Goal: Transaction & Acquisition: Purchase product/service

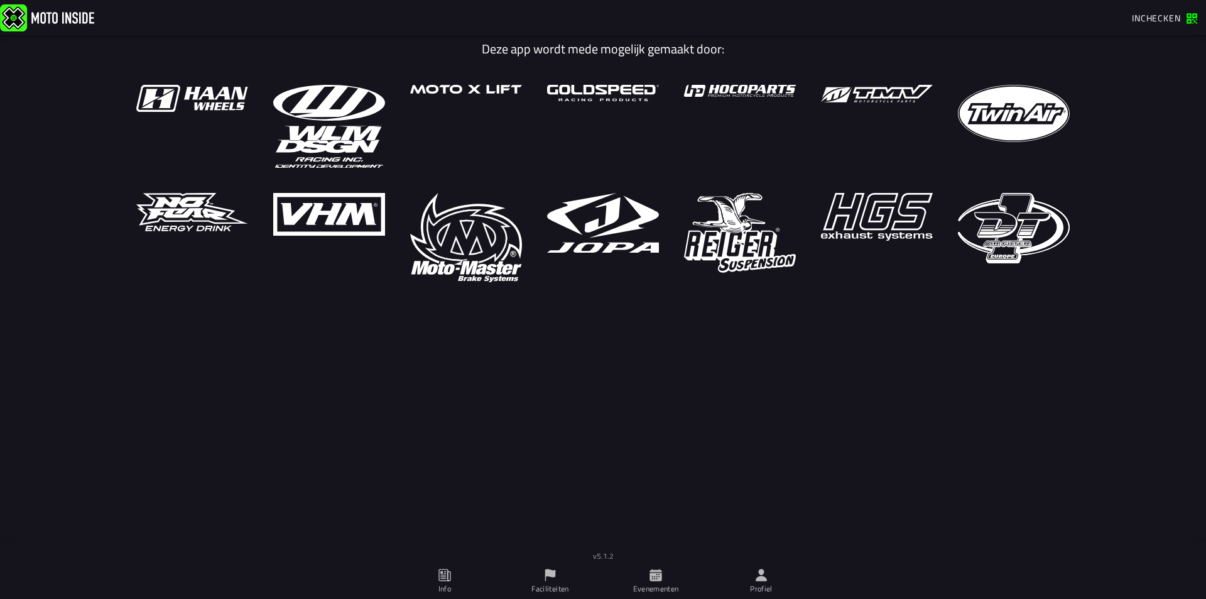
click at [763, 568] on icon at bounding box center [762, 575] width 14 height 14
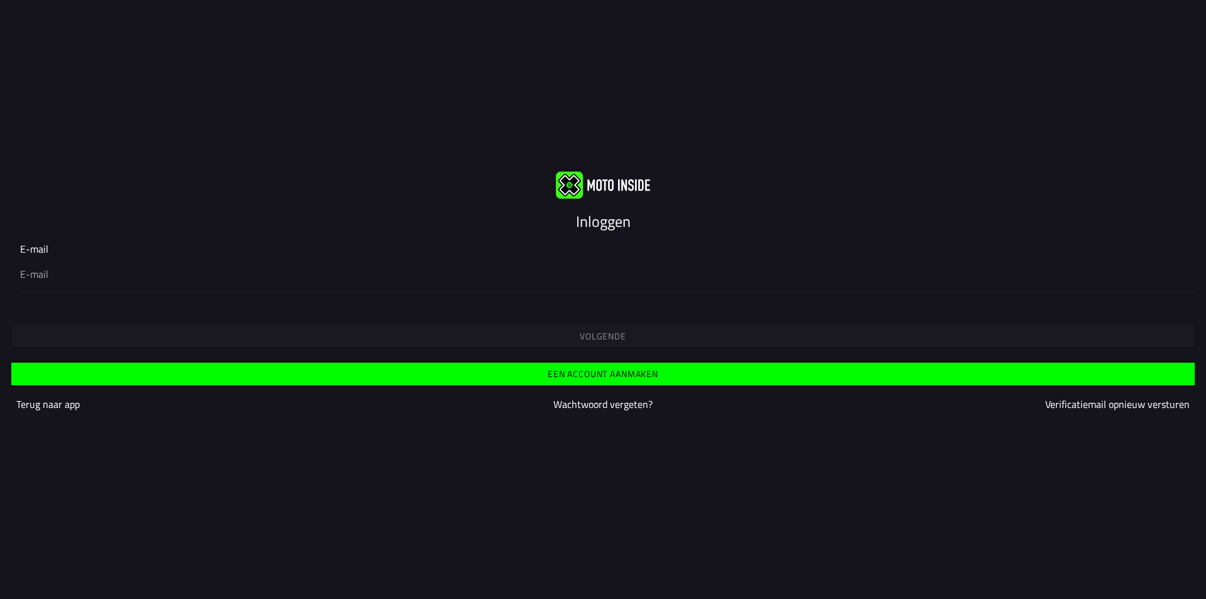
click at [268, 277] on input "email" at bounding box center [603, 273] width 1166 height 15
type input "milovanuden@gmail.com"
click at [324, 369] on span "Een account aanmaken" at bounding box center [603, 373] width 1164 height 9
drag, startPoint x: 547, startPoint y: 338, endPoint x: 520, endPoint y: 290, distance: 55.4
click at [520, 290] on form "E-mail Volgende Een account aanmaken Terug naar app Wachtwoord vergeten? Verifi…" at bounding box center [603, 329] width 1206 height 197
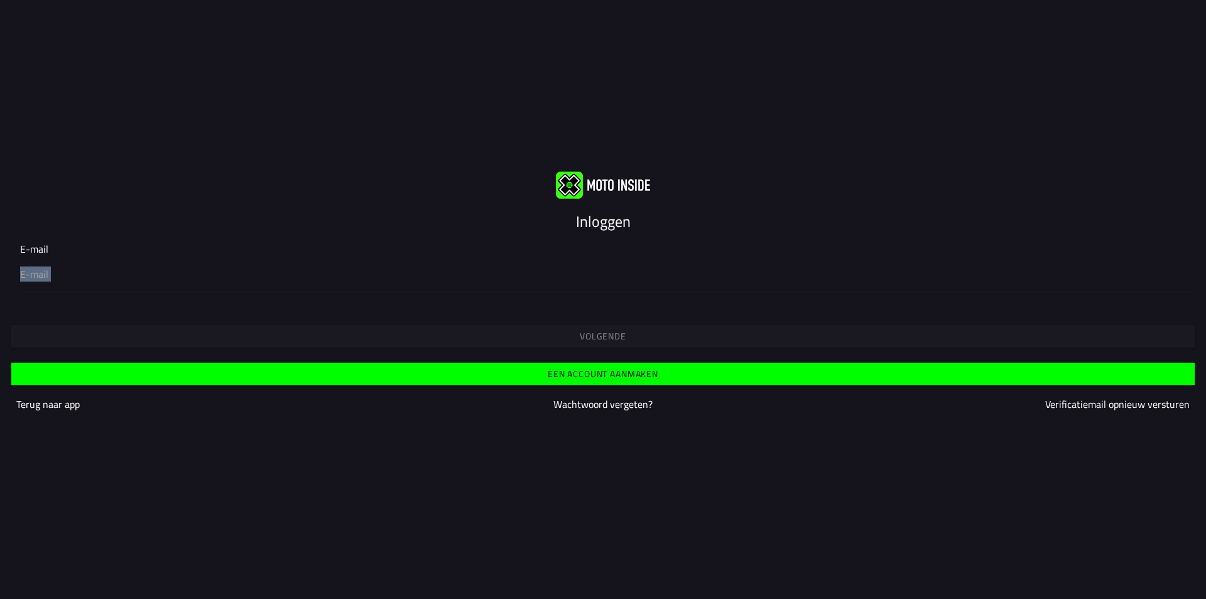
click at [529, 265] on div at bounding box center [603, 273] width 1166 height 35
click at [529, 266] on input "email" at bounding box center [603, 273] width 1166 height 15
drag, startPoint x: 529, startPoint y: 265, endPoint x: 483, endPoint y: 276, distance: 47.2
click at [496, 279] on div at bounding box center [603, 273] width 1166 height 35
click at [496, 279] on input "email" at bounding box center [603, 273] width 1166 height 15
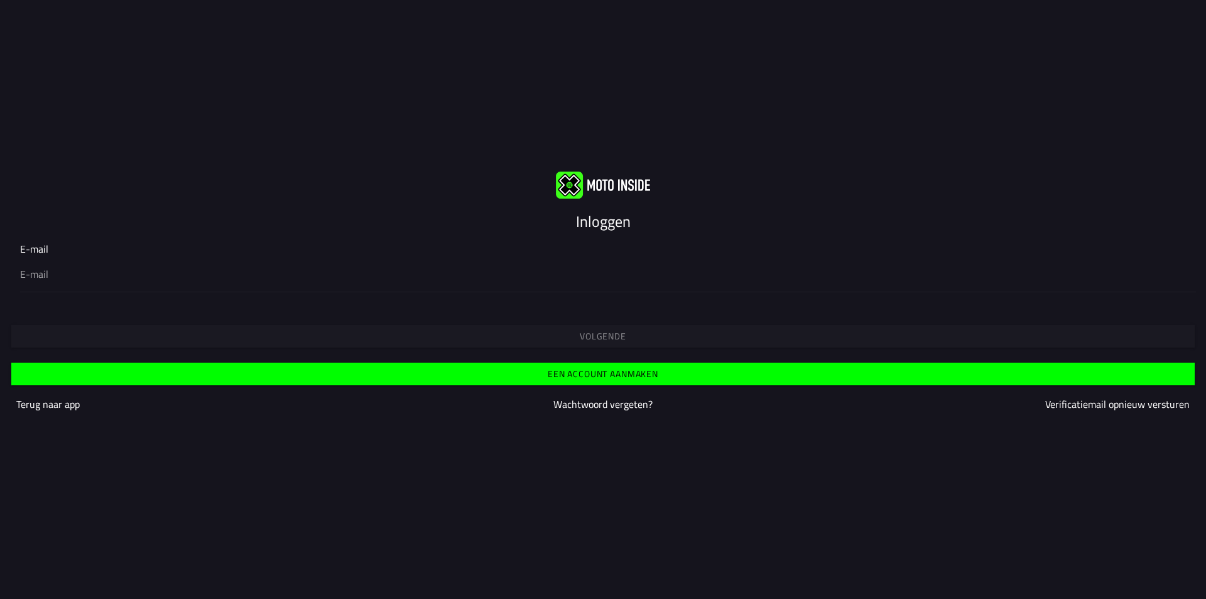
click at [258, 246] on ion-input "E-mail" at bounding box center [603, 266] width 1166 height 50
click at [59, 271] on input "email" at bounding box center [603, 273] width 1166 height 15
type input "milovanuden@gmail.com"
click at [341, 327] on button "Volgende" at bounding box center [603, 336] width 1184 height 23
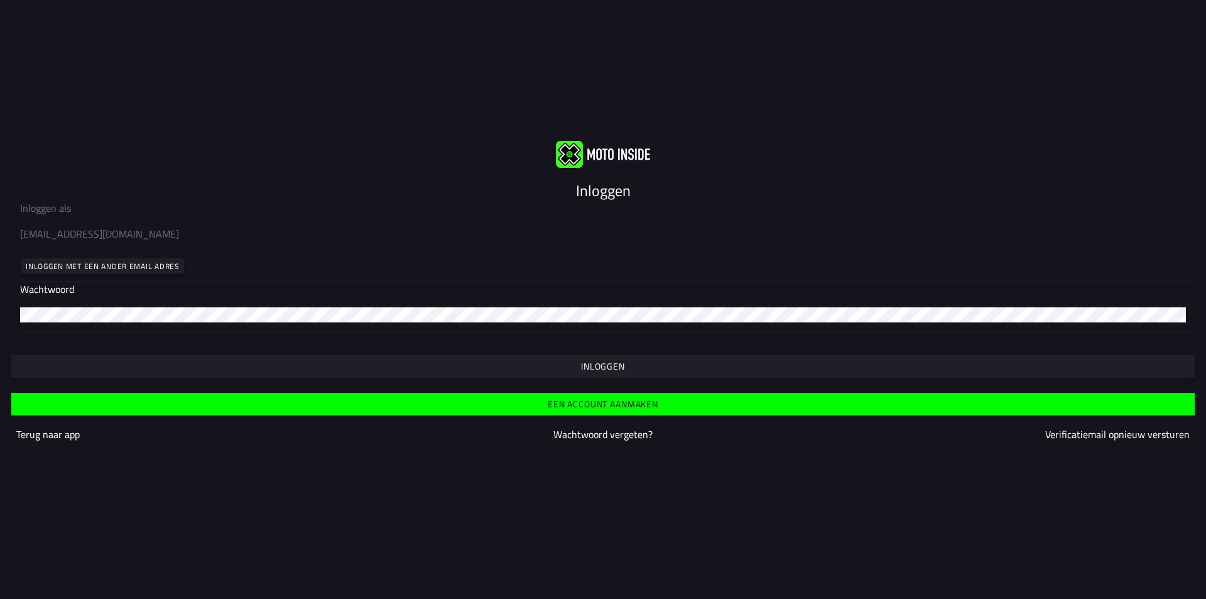
click at [278, 361] on button "Inloggen" at bounding box center [603, 366] width 1184 height 23
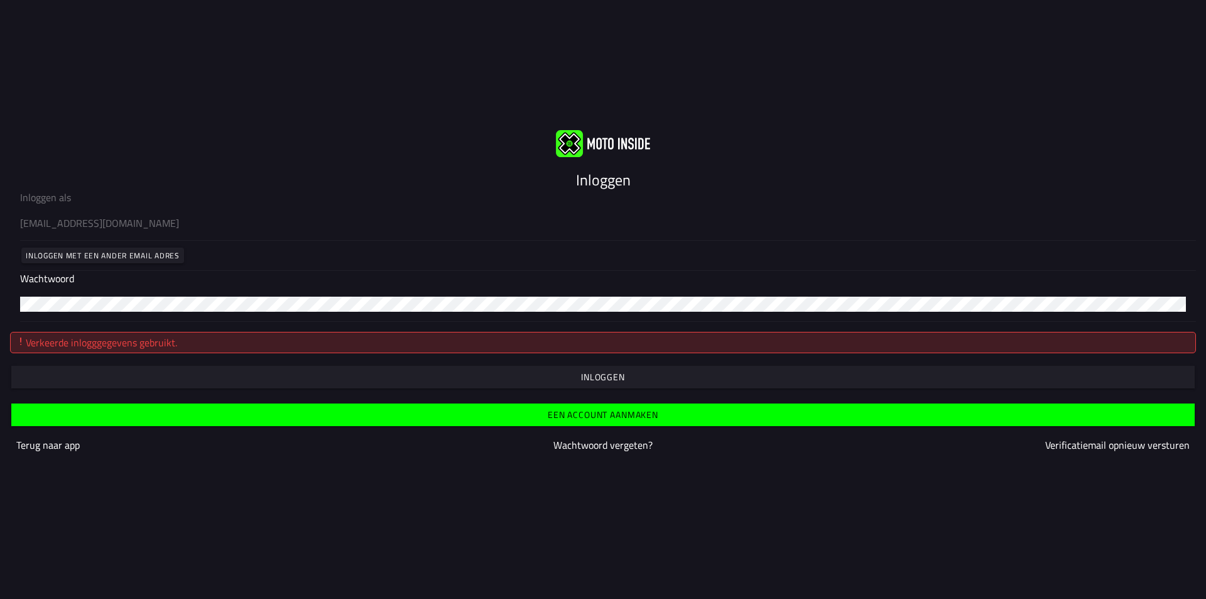
click at [205, 312] on div at bounding box center [603, 303] width 1166 height 35
click at [192, 365] on div "Verkeerde inlogggegevens gebruikt. Inloggen" at bounding box center [603, 355] width 1206 height 67
click at [192, 373] on span "button" at bounding box center [603, 377] width 1164 height 9
click at [273, 368] on button "button" at bounding box center [603, 377] width 1184 height 23
click at [0, 0] on slot "Wachtwoord vergeten?" at bounding box center [0, 0] width 0 height 0
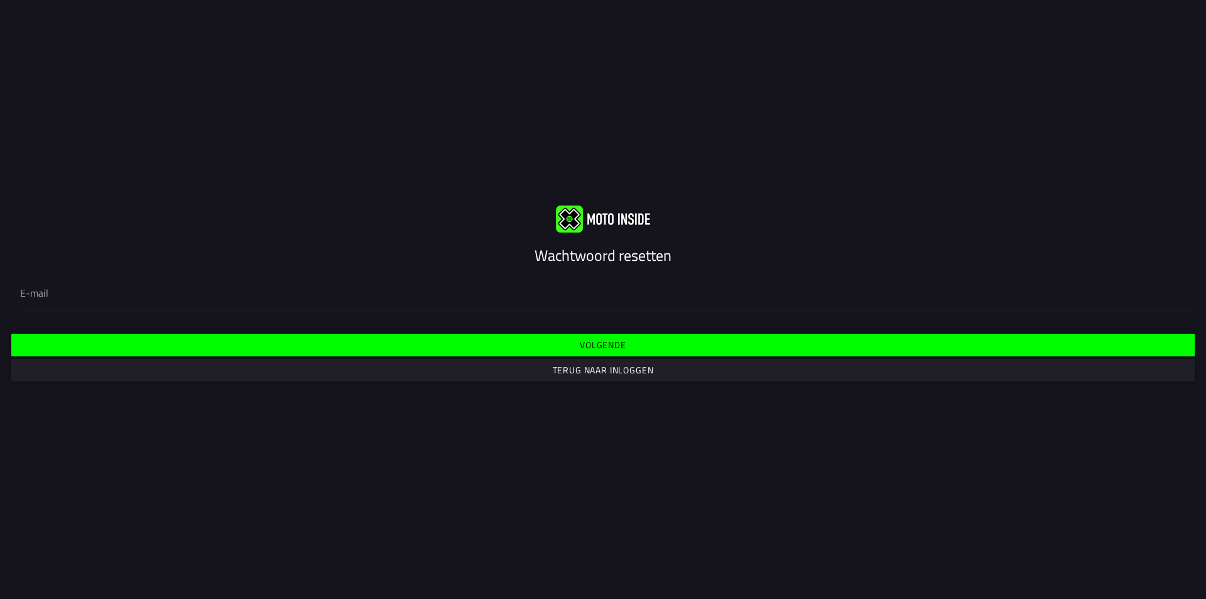
click at [417, 292] on input "email" at bounding box center [603, 292] width 1166 height 15
type input "milovanuden@gmail.com"
click at [516, 342] on span "Volgende" at bounding box center [603, 345] width 1164 height 9
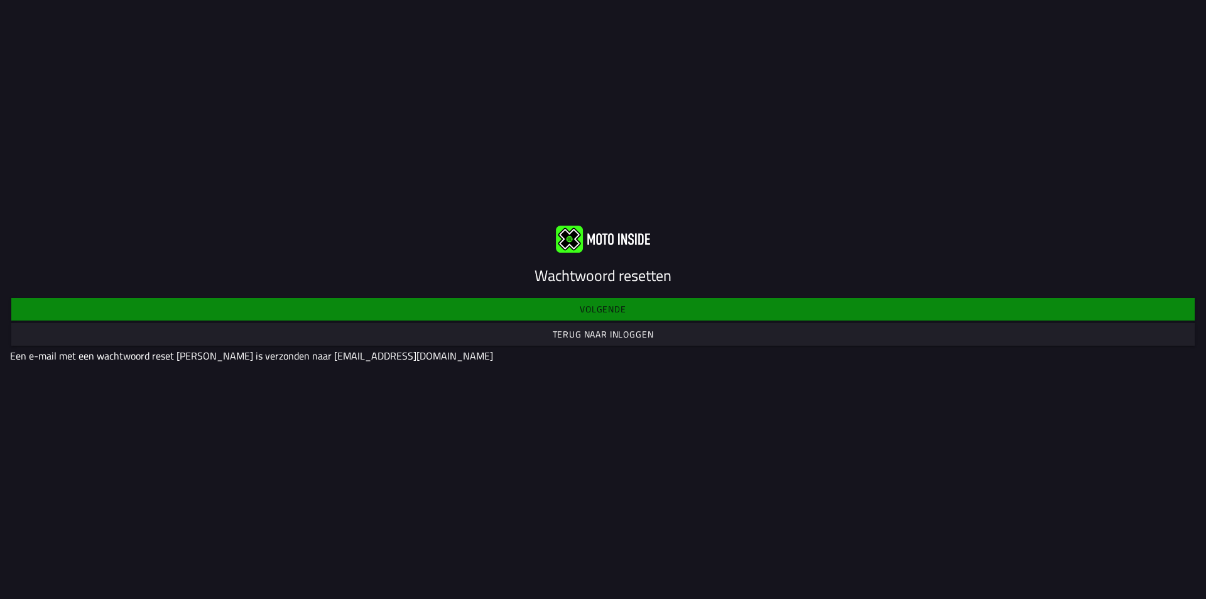
click at [0, 0] on slot "Terug naar inloggen" at bounding box center [0, 0] width 0 height 0
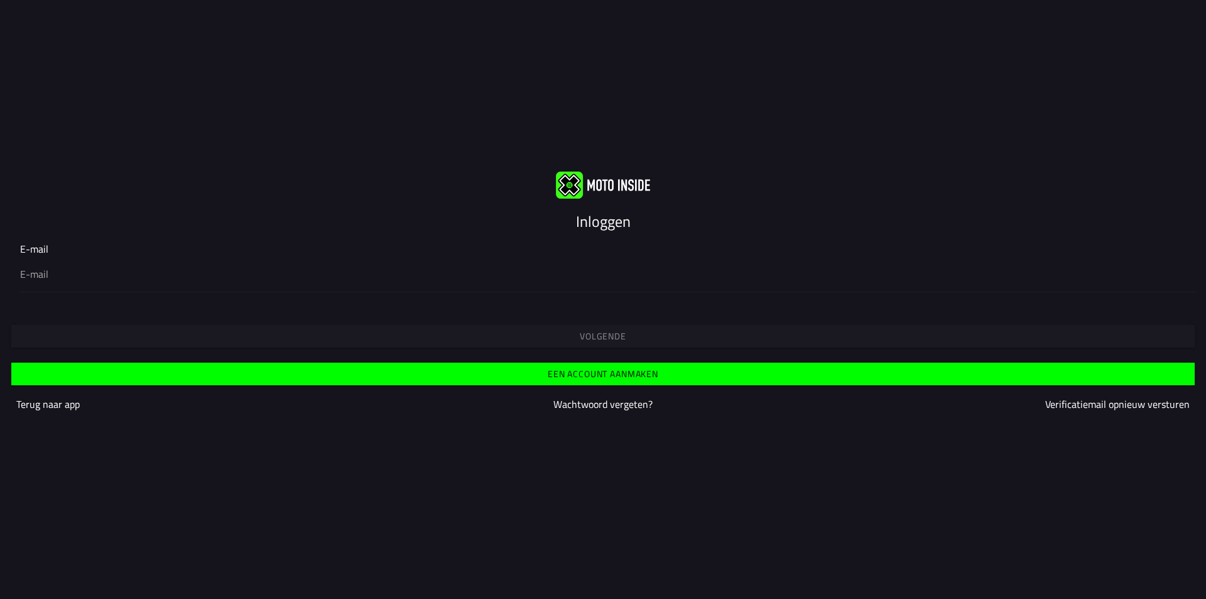
click at [52, 305] on div "Volgende" at bounding box center [603, 324] width 1206 height 45
click at [65, 284] on div at bounding box center [603, 273] width 1166 height 35
click at [65, 282] on input "email" at bounding box center [603, 273] width 1166 height 15
click at [65, 283] on div at bounding box center [603, 273] width 1166 height 35
click at [65, 282] on input "email" at bounding box center [603, 273] width 1166 height 15
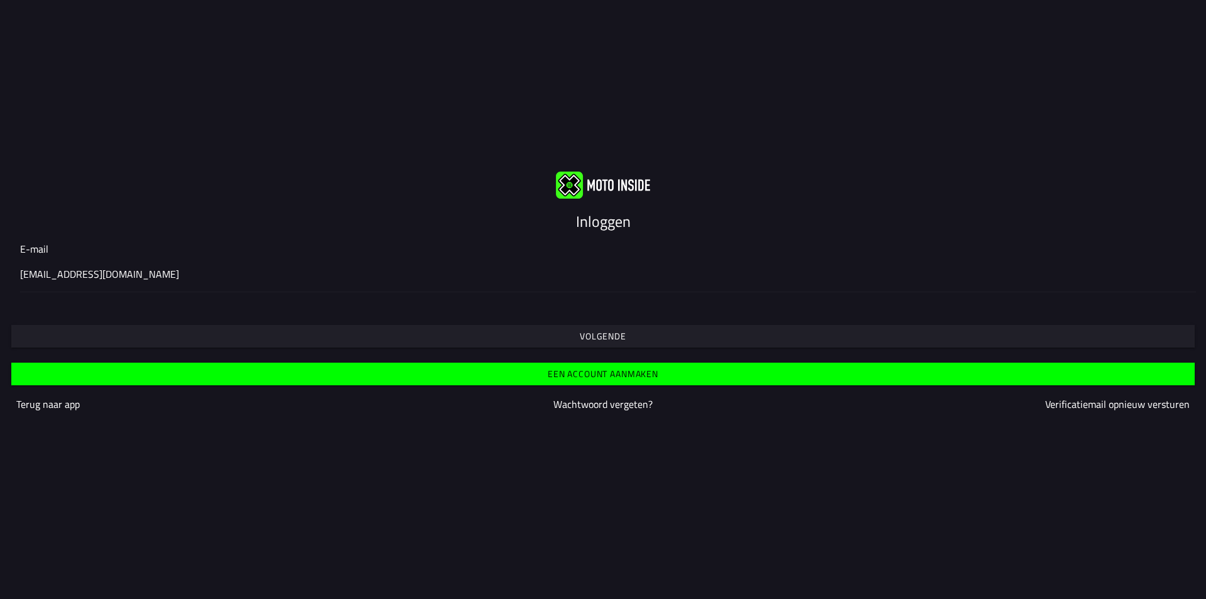
type input "milovanuden@gmail.com"
click at [99, 332] on span "Volgende" at bounding box center [603, 336] width 1164 height 9
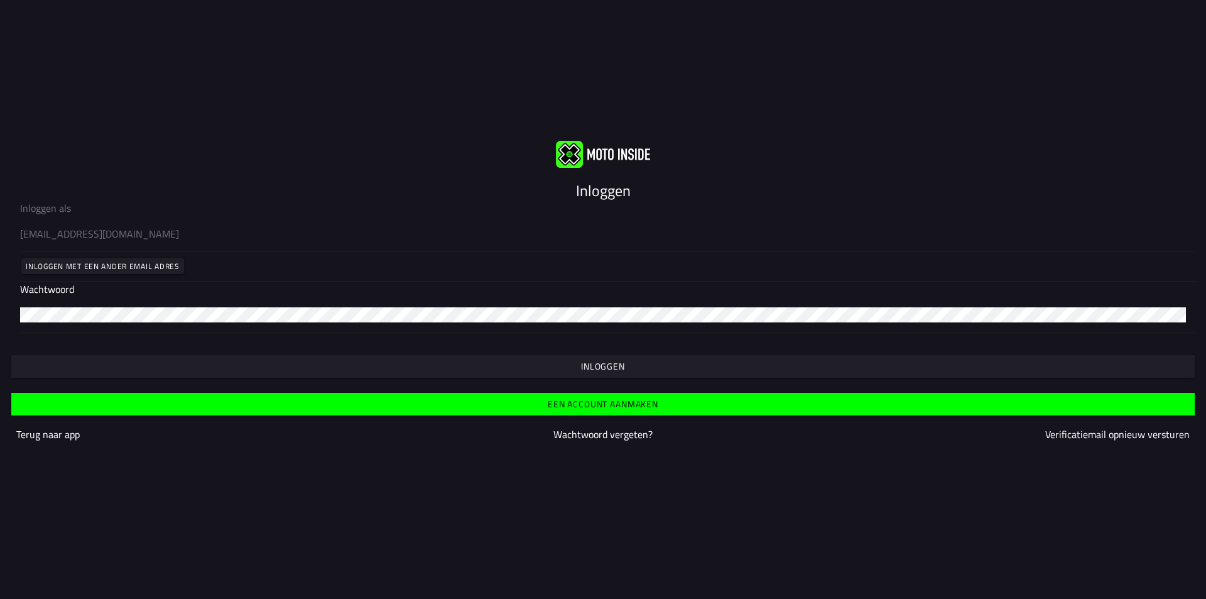
click at [256, 369] on span "Inloggen" at bounding box center [603, 366] width 1164 height 9
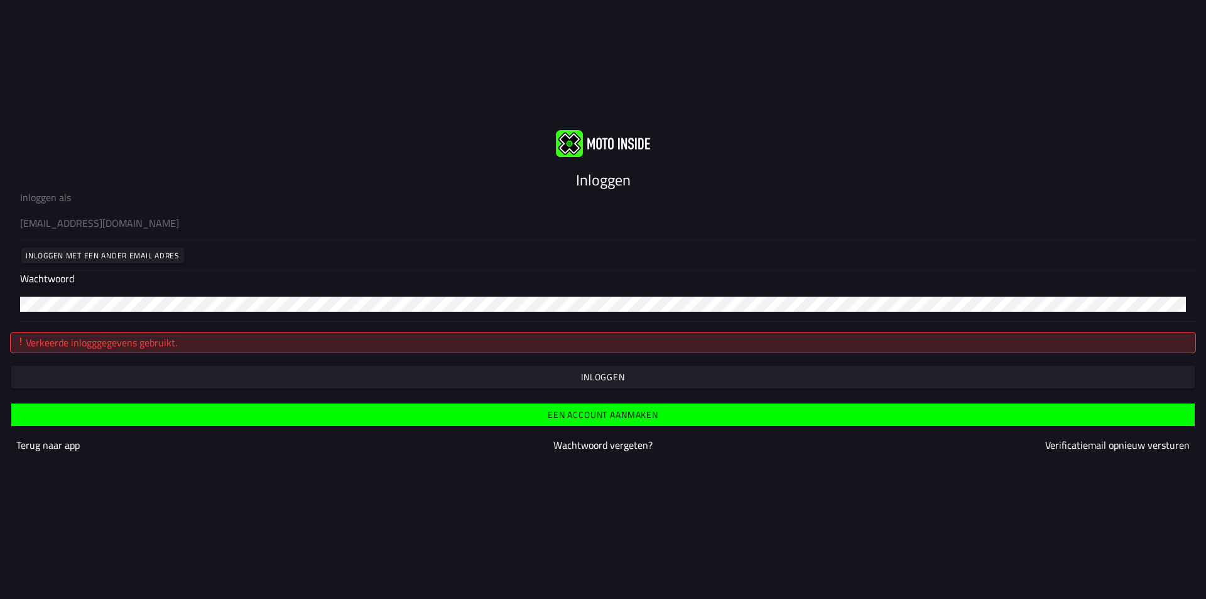
click at [322, 367] on button "button" at bounding box center [603, 377] width 1184 height 23
click at [176, 381] on button "button" at bounding box center [603, 377] width 1184 height 23
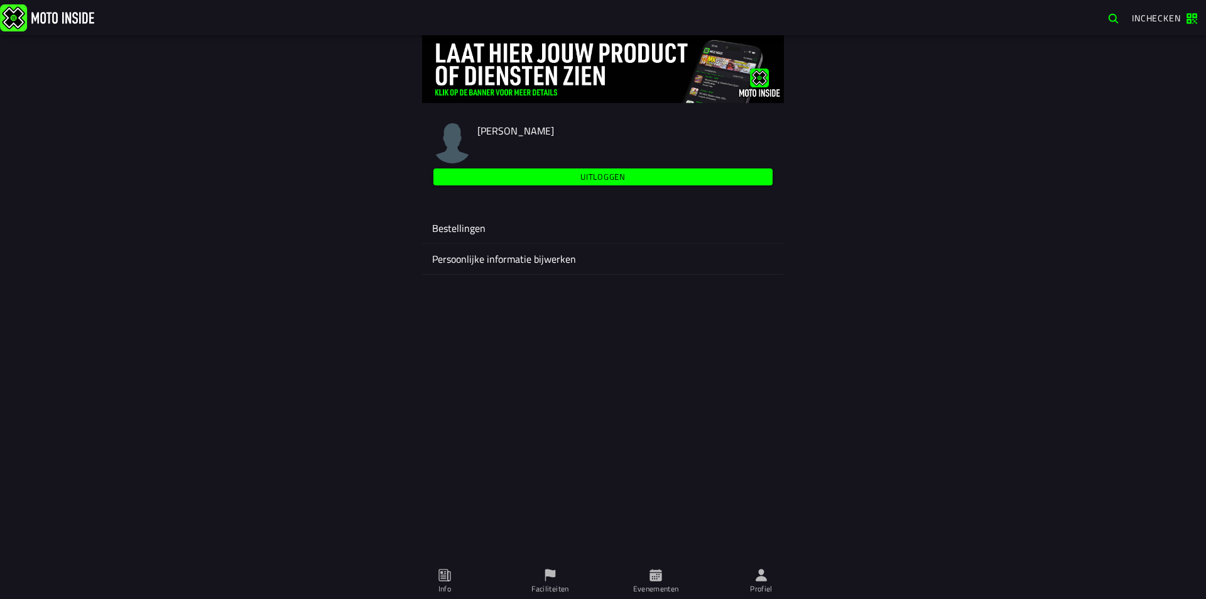
click at [576, 562] on div "Milo van Uden Uitloggen Bestellingen Persoonlijke informatie bijwerken" at bounding box center [603, 317] width 1206 height 564
click at [642, 582] on span "Evenementen" at bounding box center [656, 581] width 90 height 35
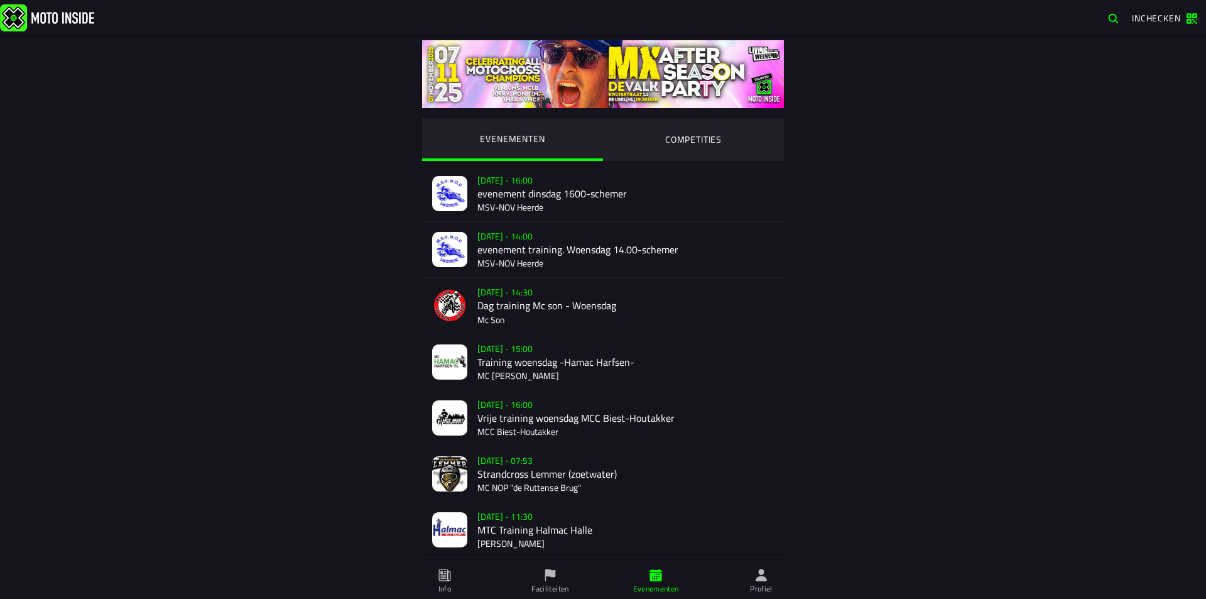
click at [645, 130] on ion-segment-button "COMPETITIES" at bounding box center [693, 139] width 181 height 43
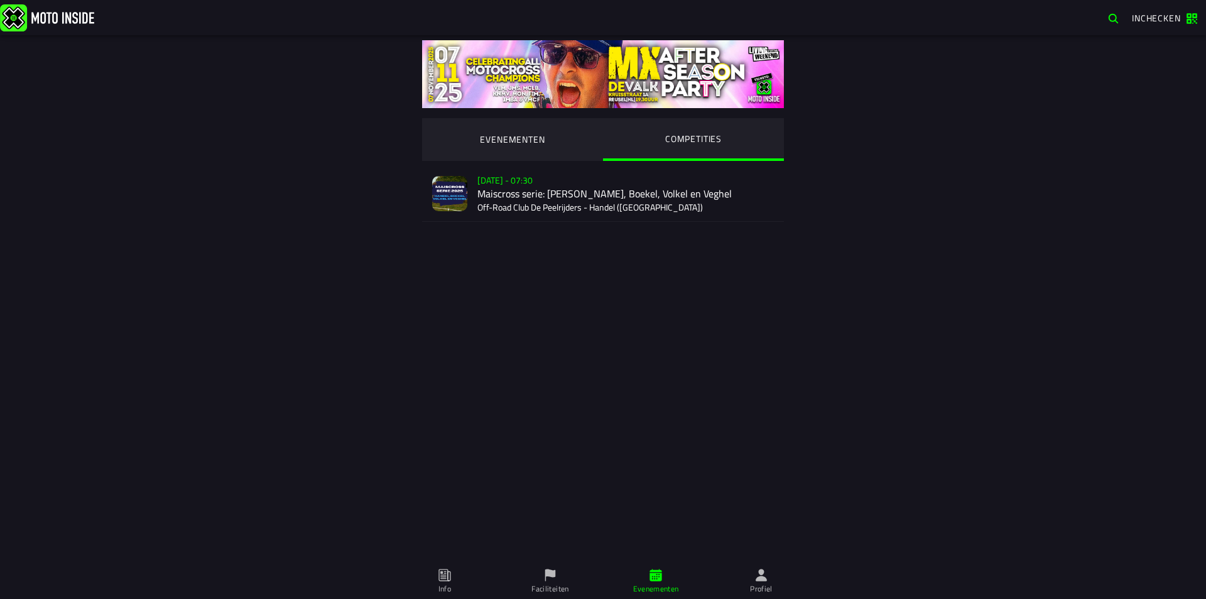
click at [571, 205] on div "Verkoop nog niet gestart Su 2 Nov - 07:30 Maiscross serie: Handel, Boekel, Volk…" at bounding box center [626, 193] width 297 height 55
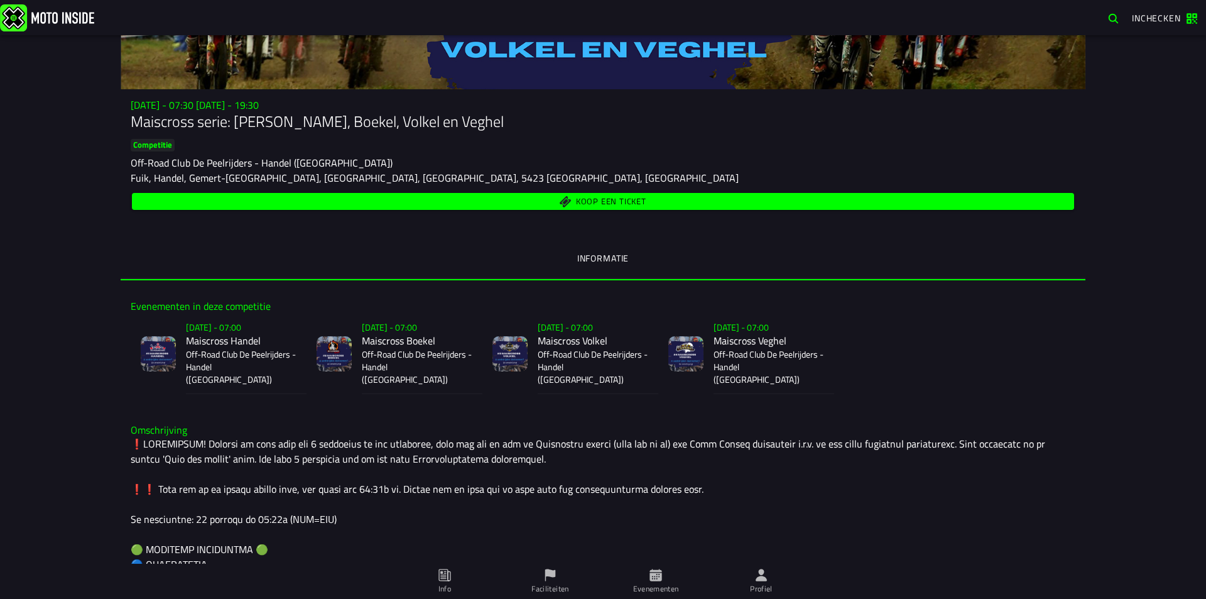
scroll to position [251, 0]
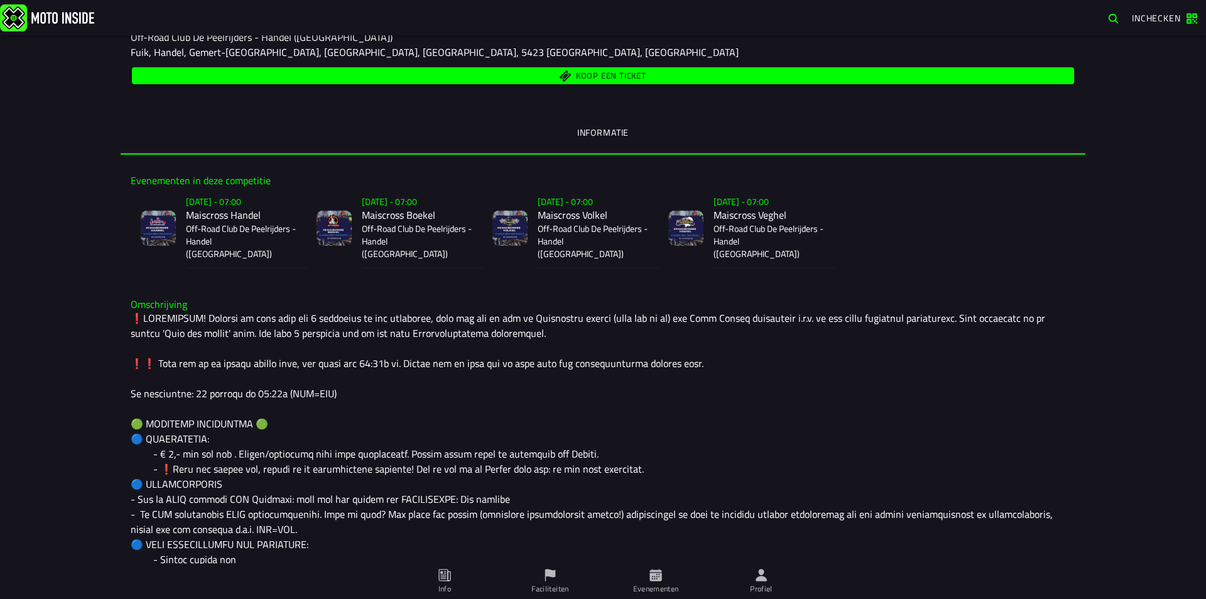
click at [409, 239] on p "Off-Road Club De Peelrijders - Handel (NB)" at bounding box center [417, 241] width 111 height 38
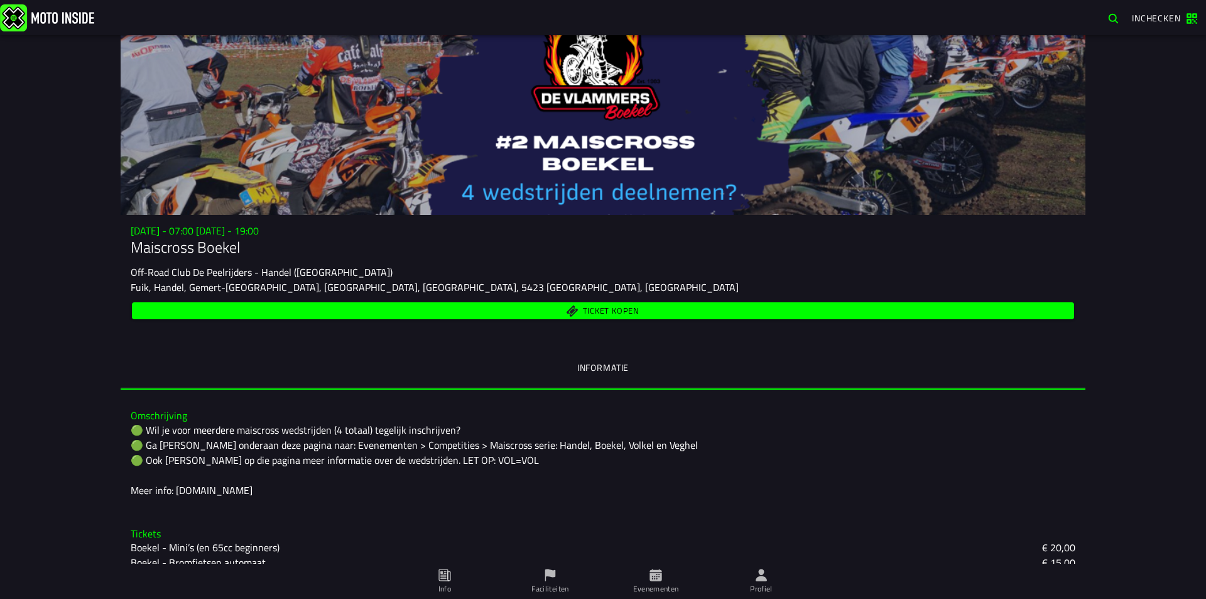
click at [394, 318] on button "Ticket kopen" at bounding box center [603, 310] width 943 height 17
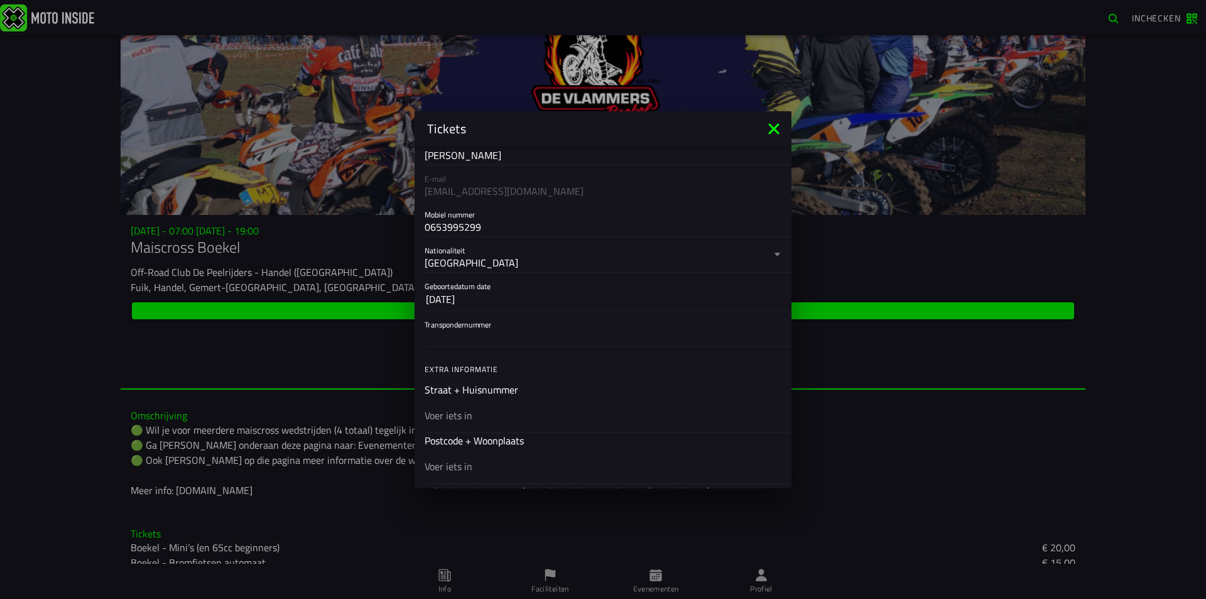
scroll to position [251, 0]
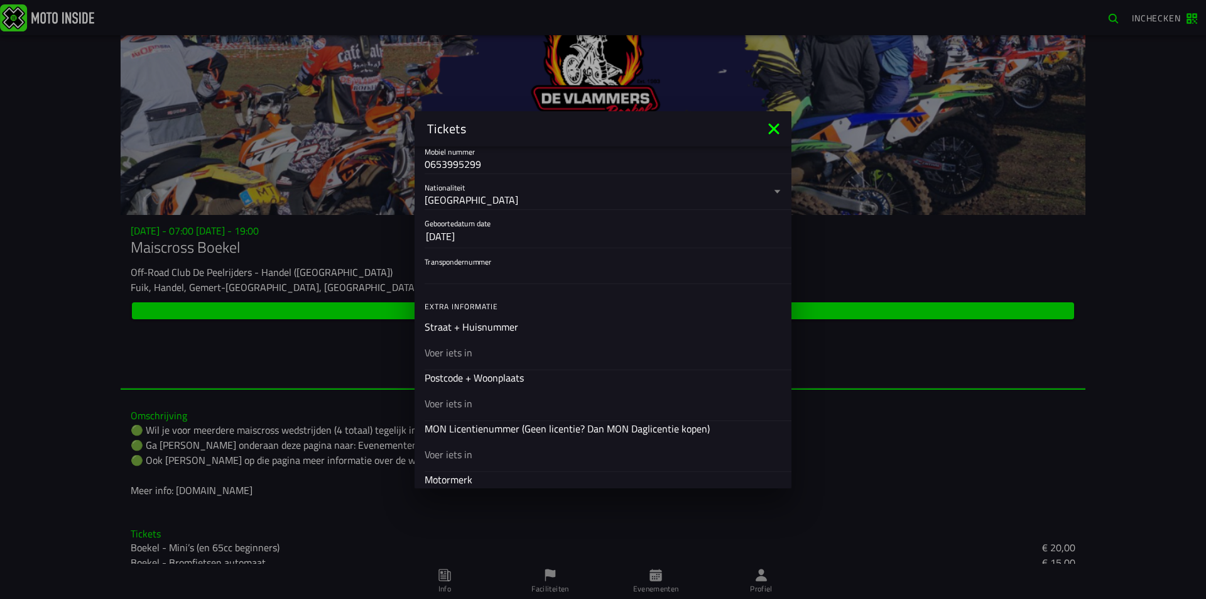
click at [469, 353] on input "text" at bounding box center [603, 351] width 357 height 15
type input "vorstenbosseweg 9"
click at [484, 391] on div at bounding box center [603, 402] width 357 height 35
click at [484, 395] on input "text" at bounding box center [603, 402] width 357 height 15
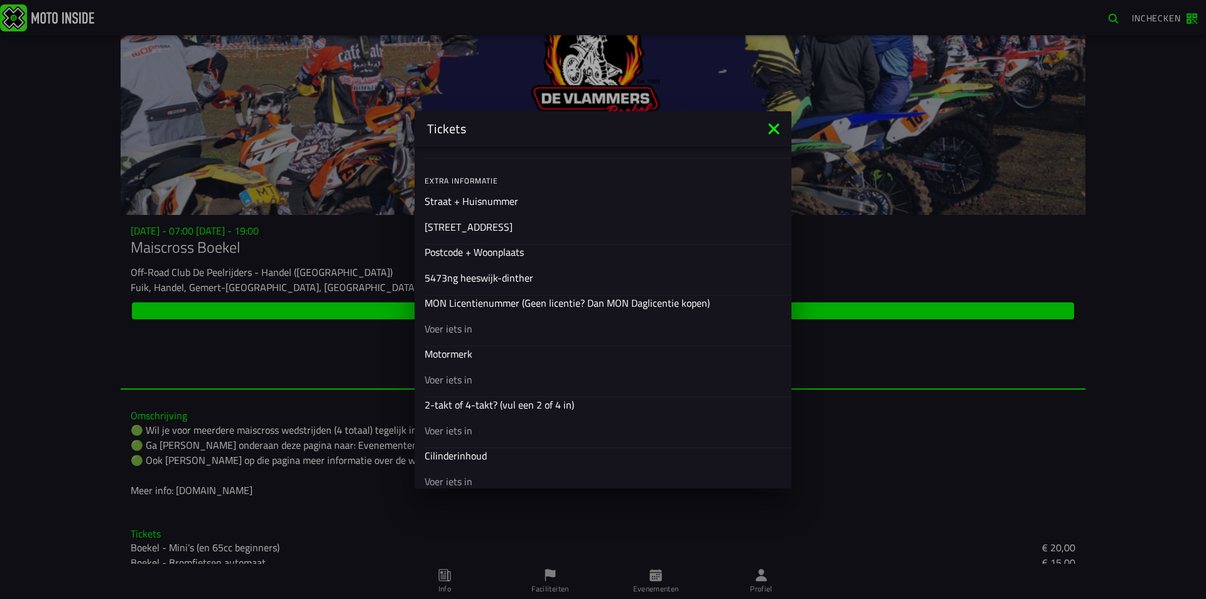
type input "5473ng heeswijk-dinther"
click at [446, 328] on input "text" at bounding box center [603, 327] width 357 height 15
type input "38582"
click at [479, 381] on input "text" at bounding box center [603, 378] width 357 height 15
type input "ktm"
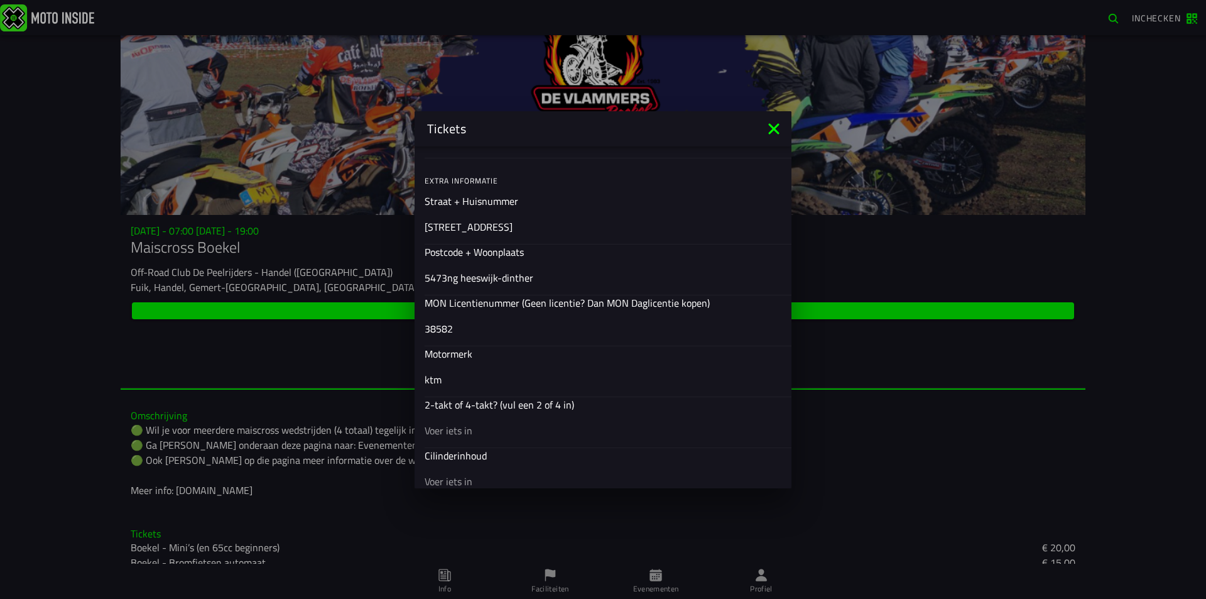
click at [628, 425] on input "text" at bounding box center [603, 429] width 357 height 15
type input "2"
drag, startPoint x: 481, startPoint y: 471, endPoint x: 478, endPoint y: 453, distance: 18.5
click at [479, 471] on div at bounding box center [603, 480] width 357 height 35
click at [479, 473] on input "text" at bounding box center [603, 480] width 357 height 15
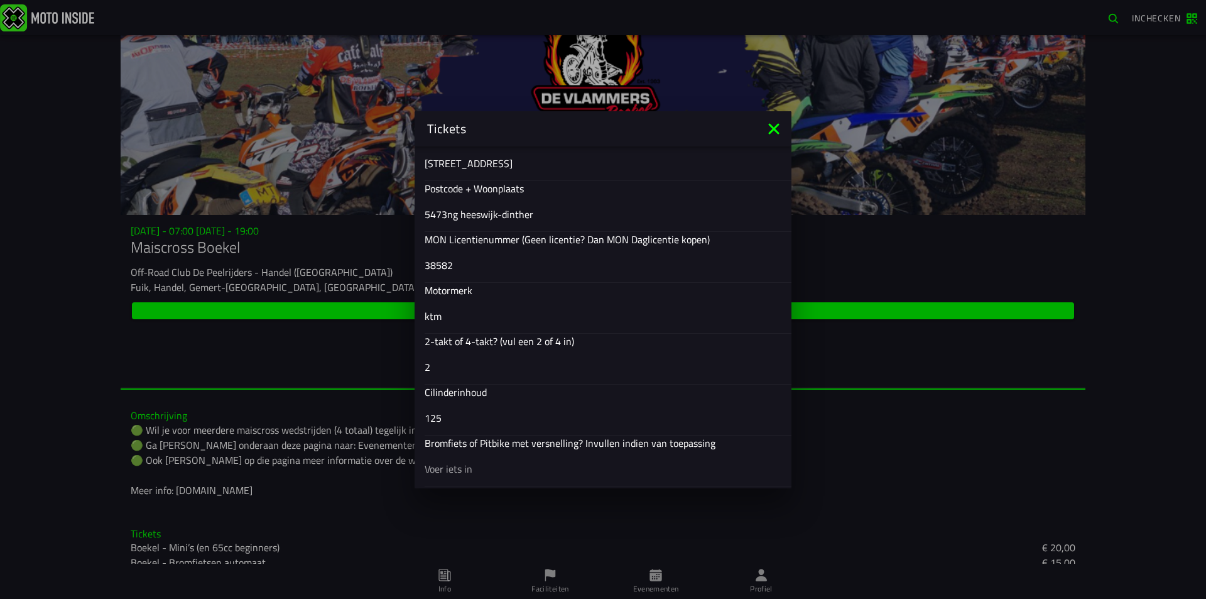
scroll to position [503, 0]
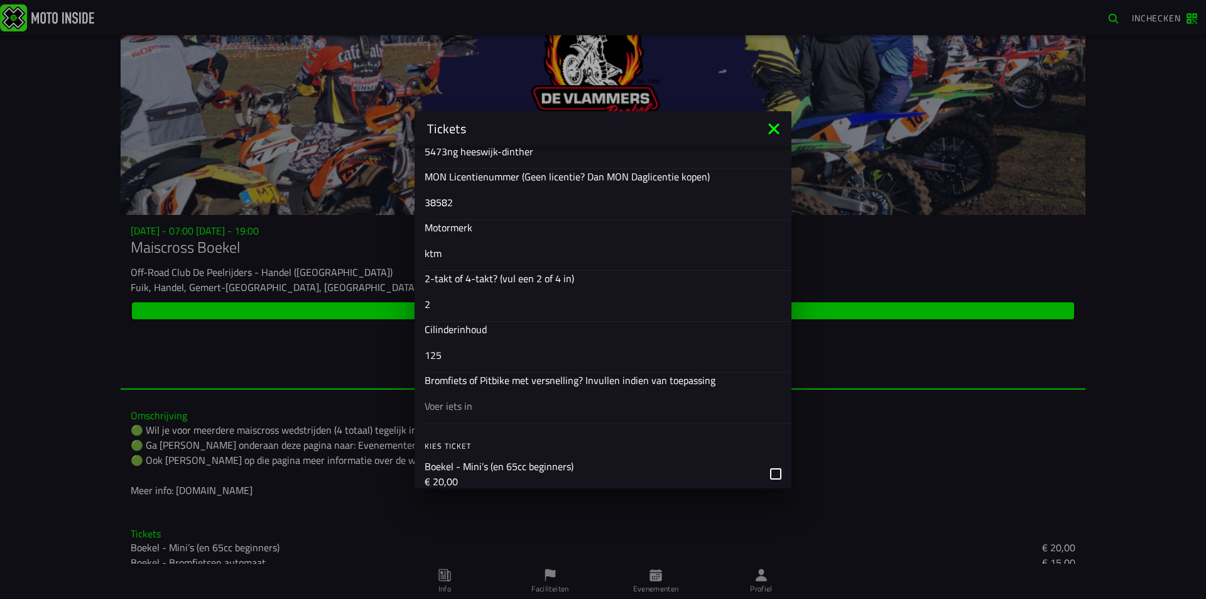
type input "125"
click at [466, 407] on input "text" at bounding box center [603, 405] width 357 height 15
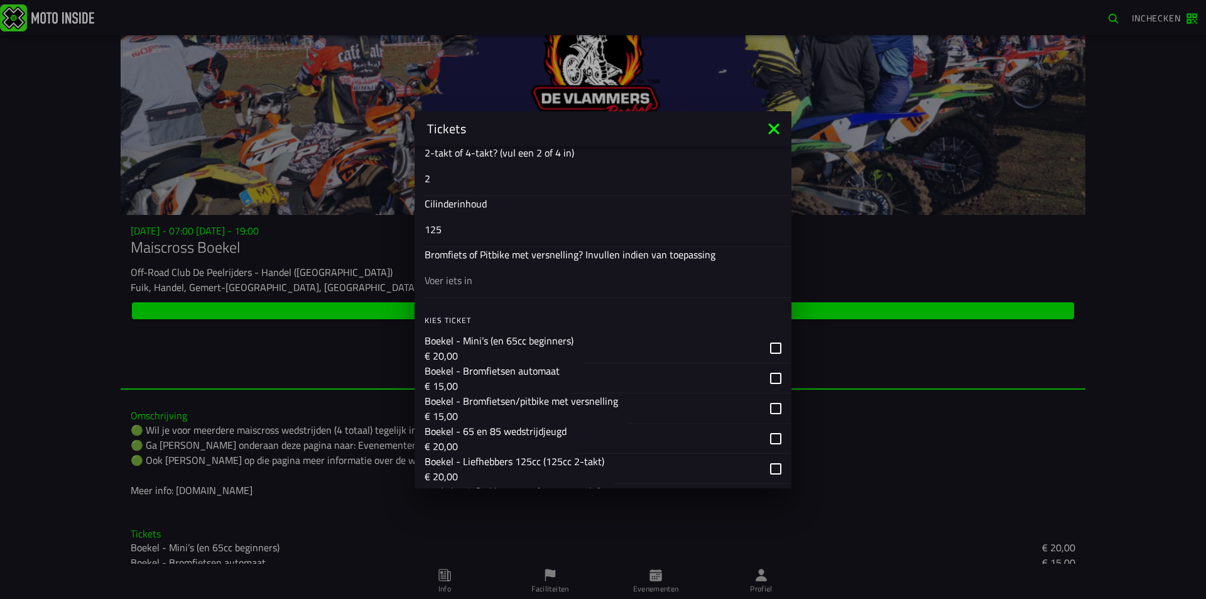
scroll to position [692, 0]
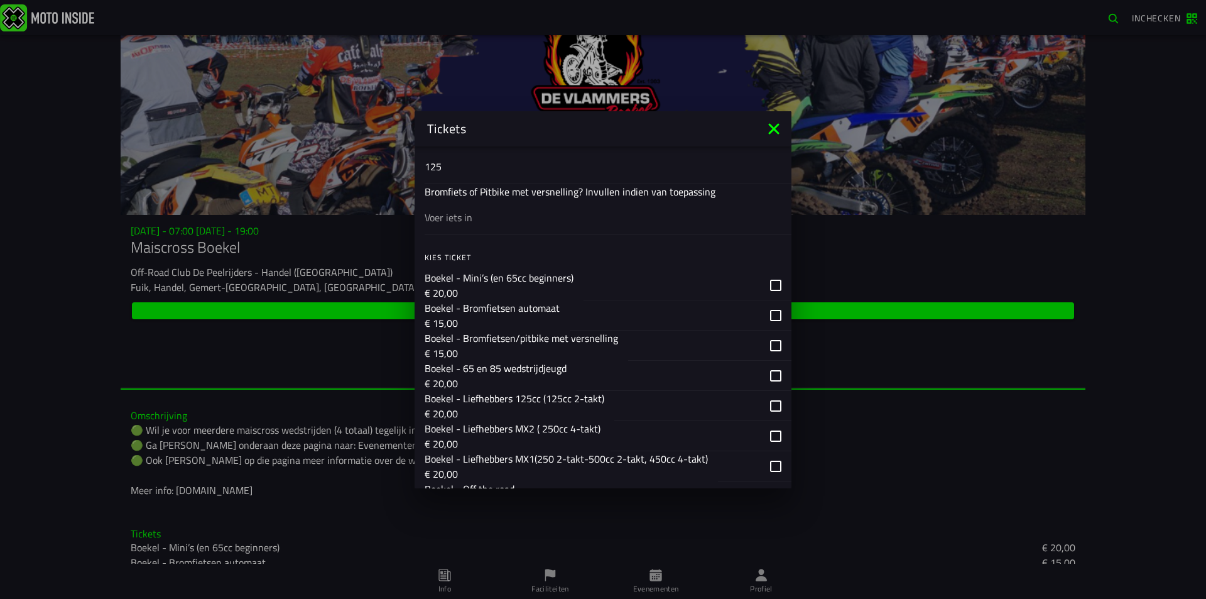
click at [490, 405] on p "Boekel - Liefhebbers 125cc (125cc 2-takt)" at bounding box center [515, 398] width 180 height 15
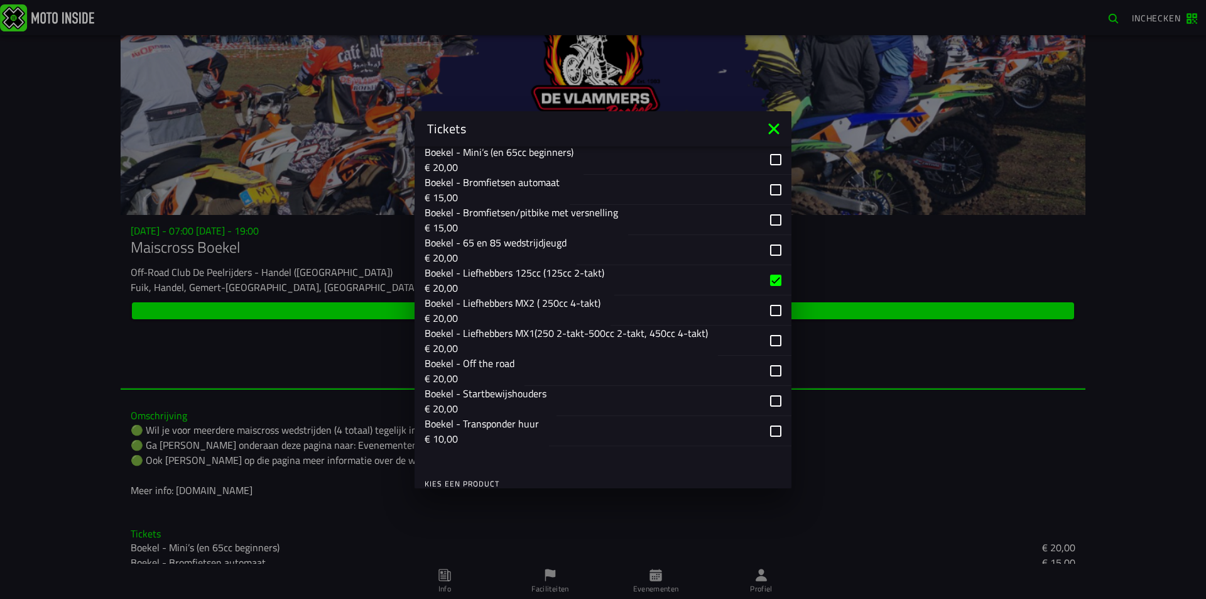
scroll to position [880, 0]
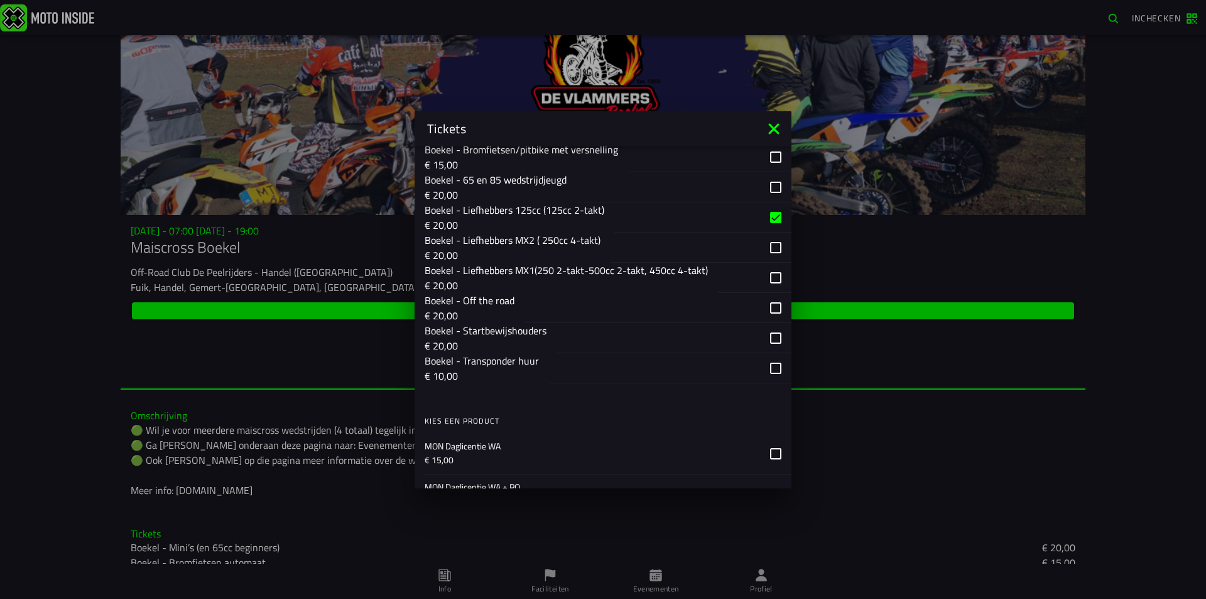
click at [500, 370] on p "€ 10,00" at bounding box center [482, 375] width 114 height 15
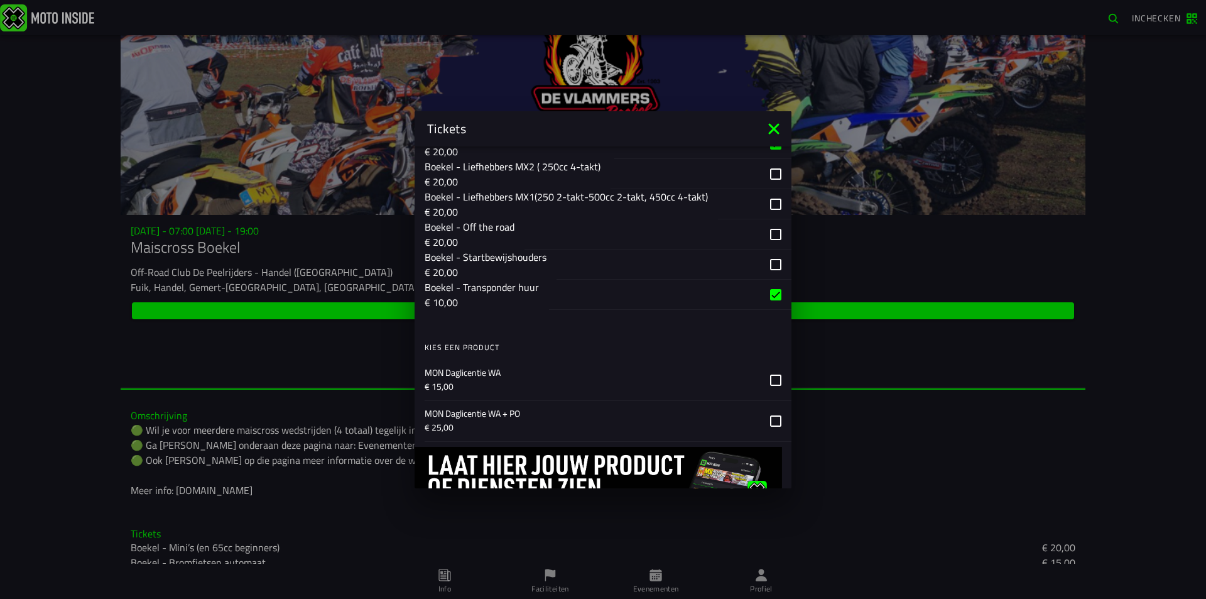
scroll to position [1017, 0]
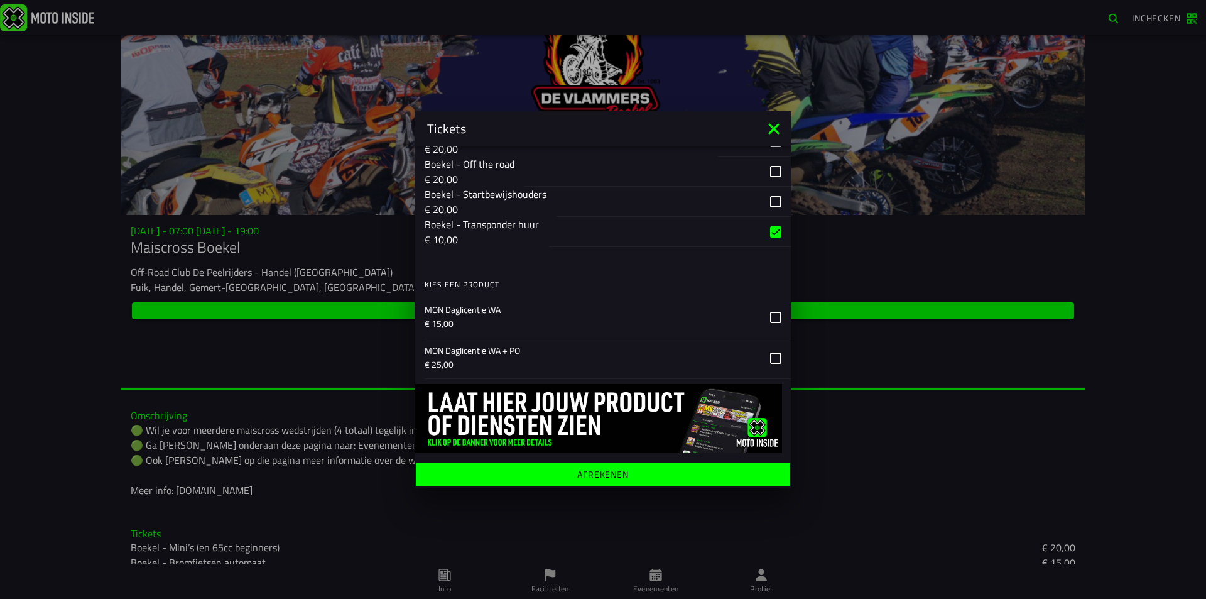
click at [582, 476] on ion-label "Afrekenen" at bounding box center [603, 473] width 52 height 9
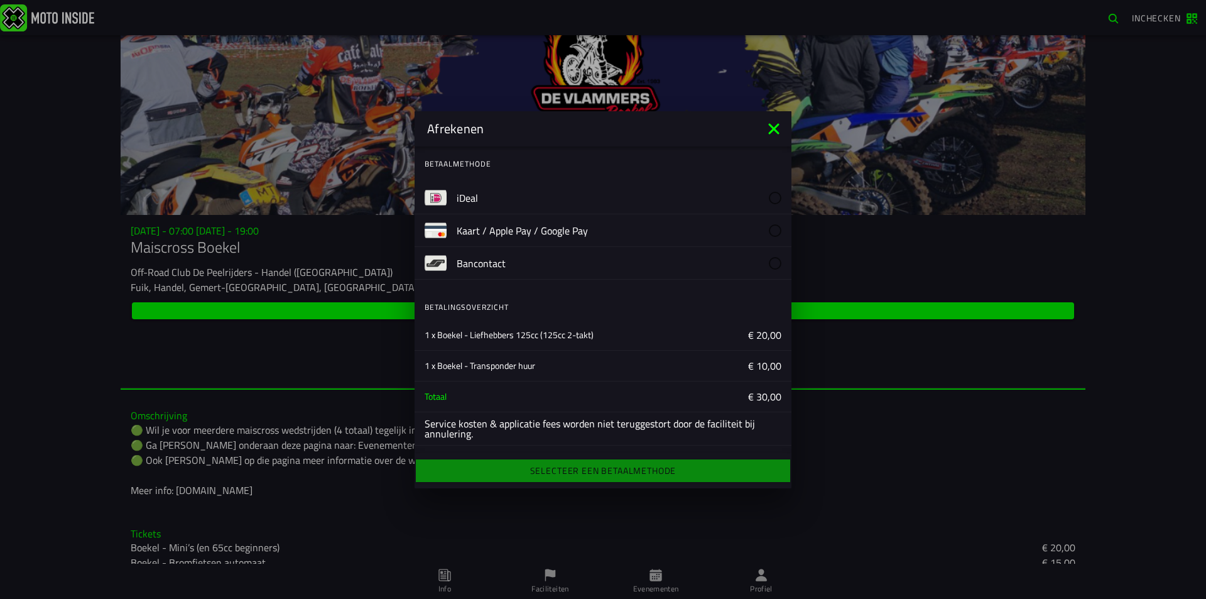
click at [0, 0] on slot "iDeal" at bounding box center [0, 0] width 0 height 0
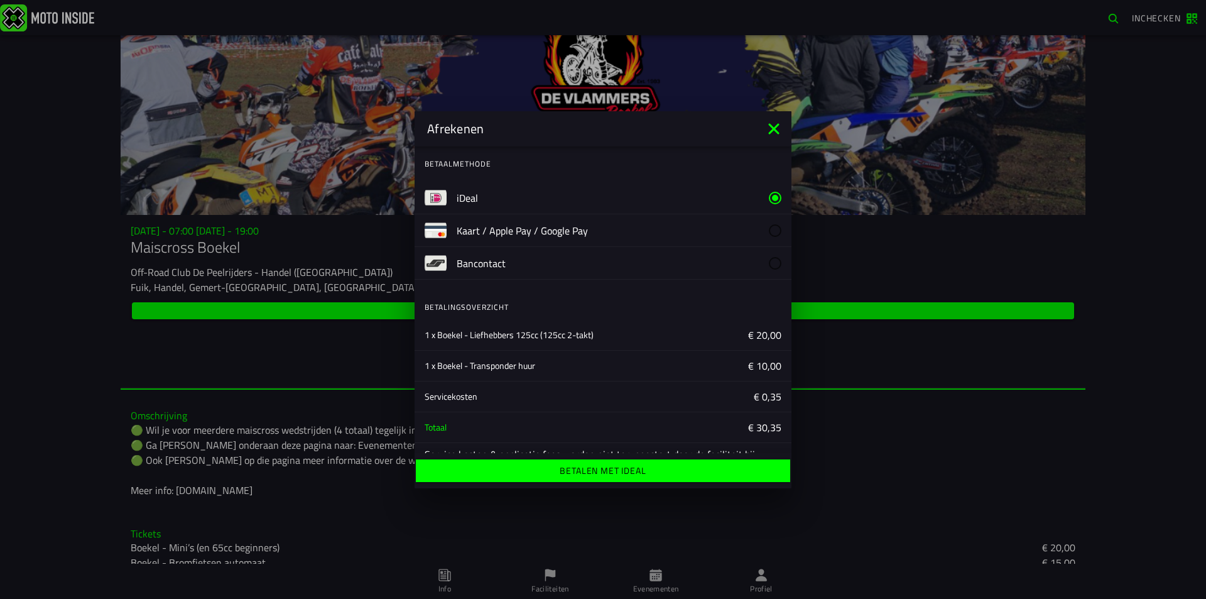
scroll to position [28, 0]
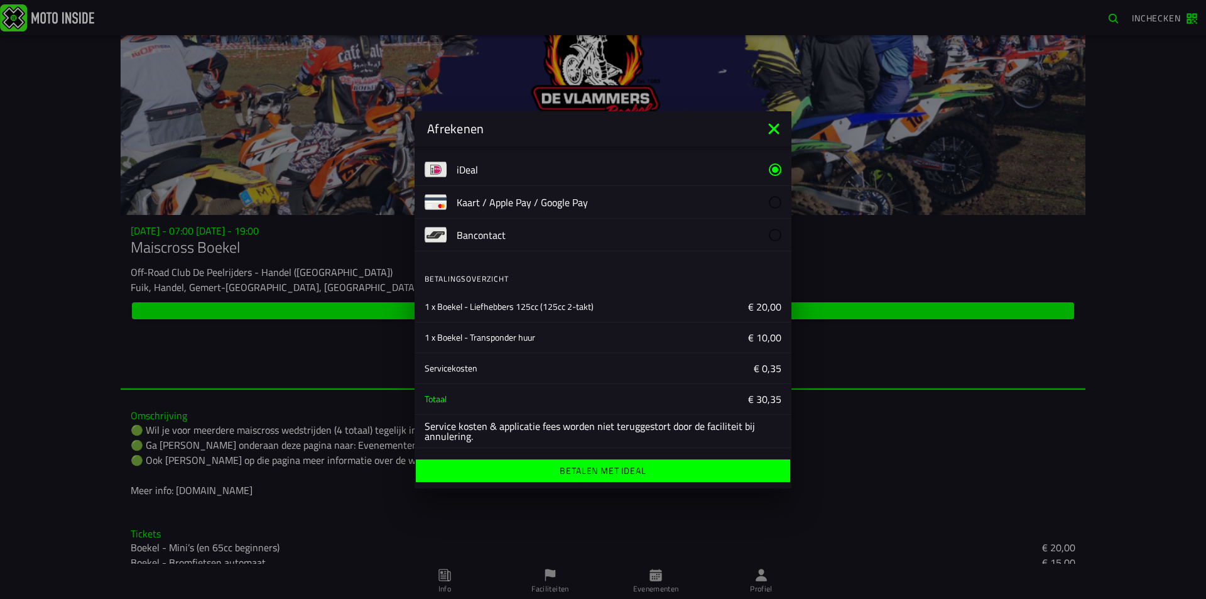
click at [570, 474] on ion-label "Betalen met iDeal" at bounding box center [603, 470] width 86 height 9
